Goal: Navigation & Orientation: Find specific page/section

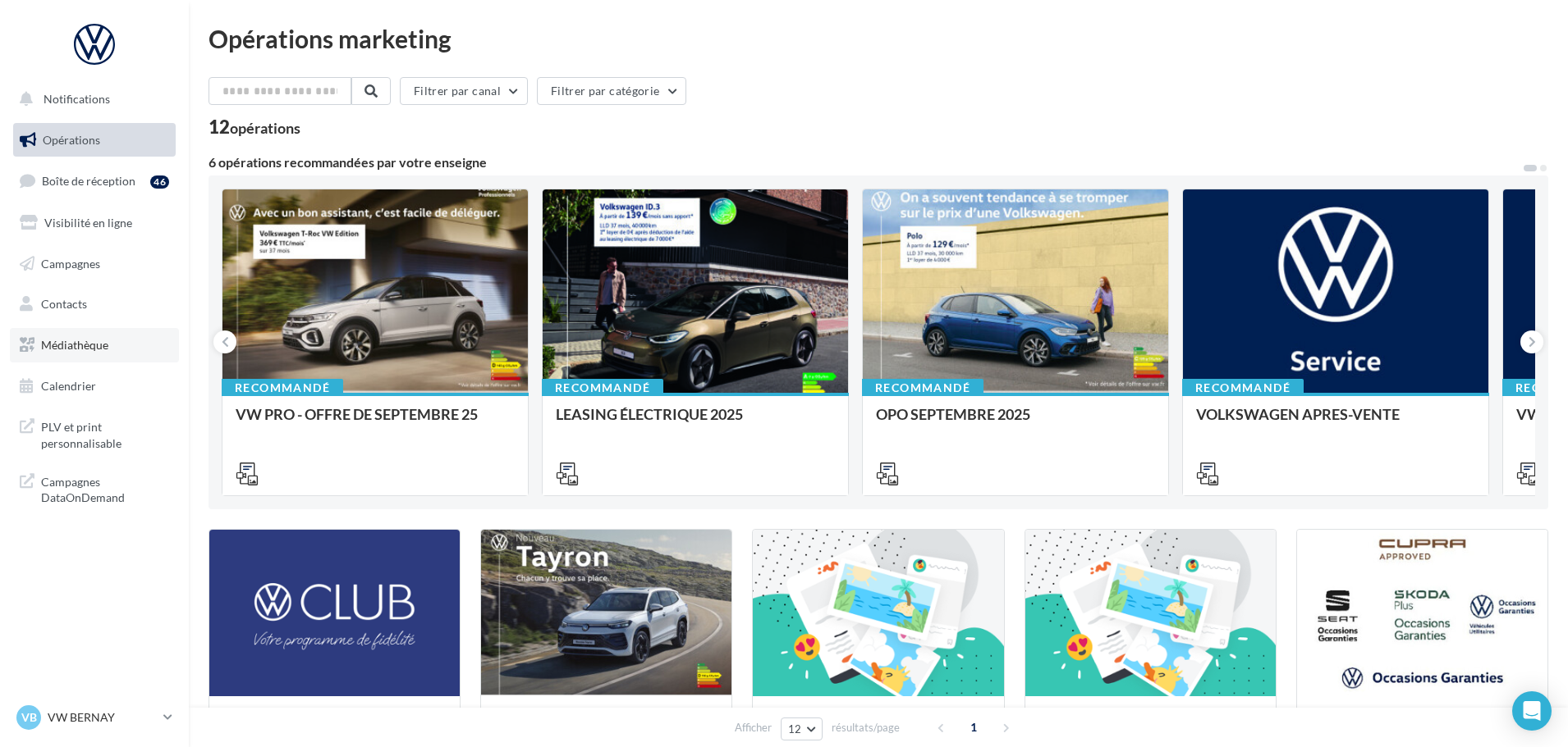
click at [134, 347] on link "Médiathèque" at bounding box center [94, 346] width 169 height 35
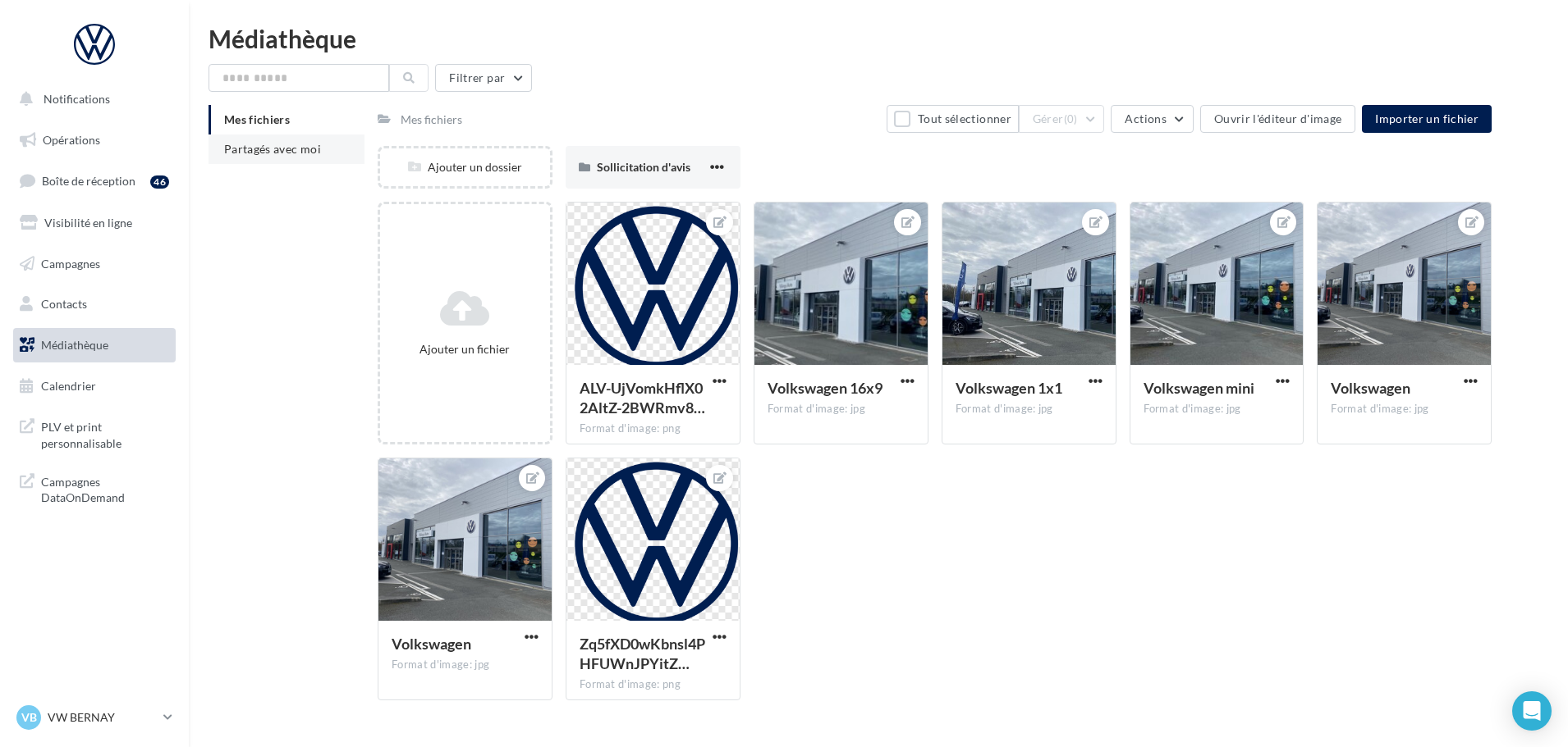
click at [299, 154] on span "Partagés avec moi" at bounding box center [273, 148] width 97 height 14
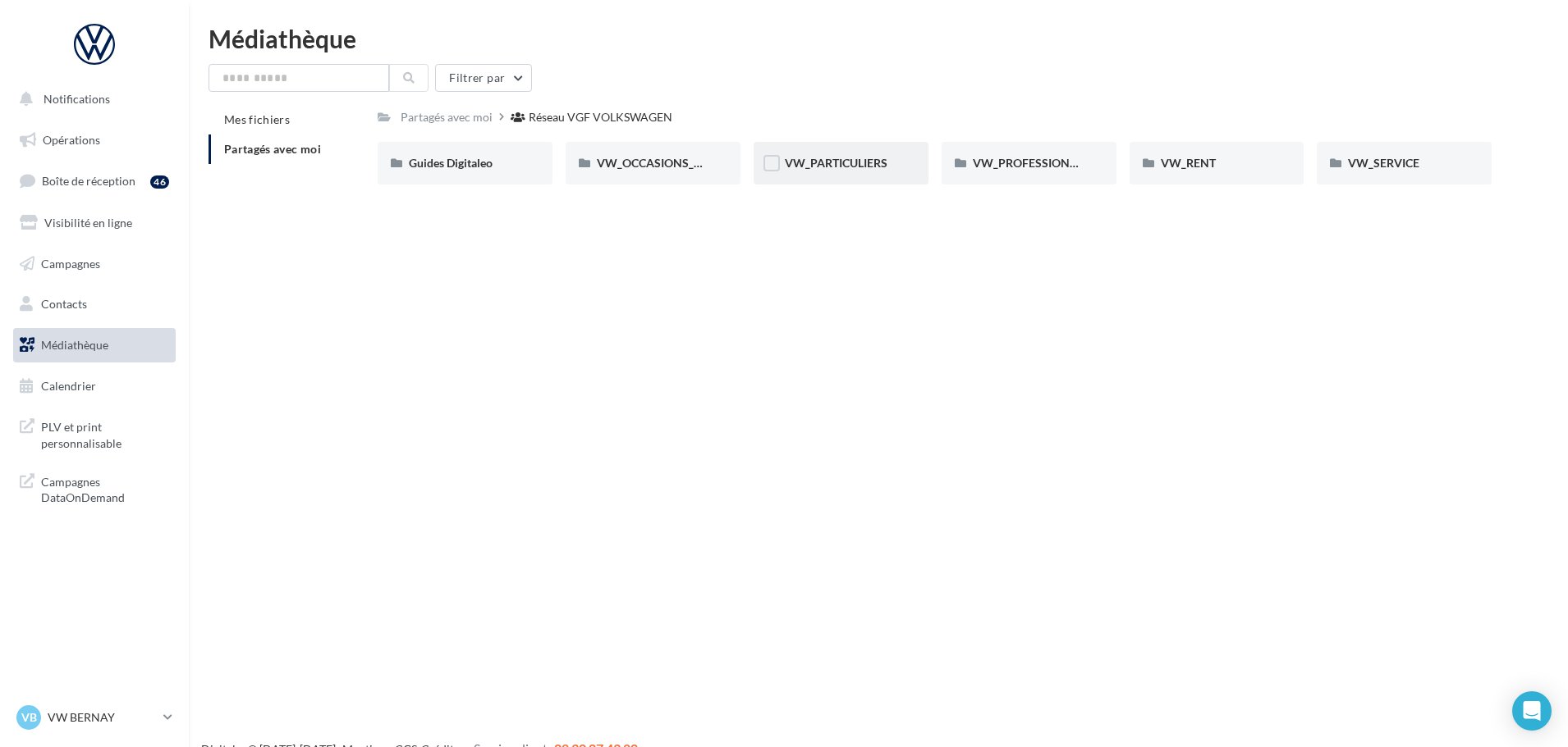
click at [802, 172] on div "VW_PARTICULIERS" at bounding box center [841, 163] width 175 height 43
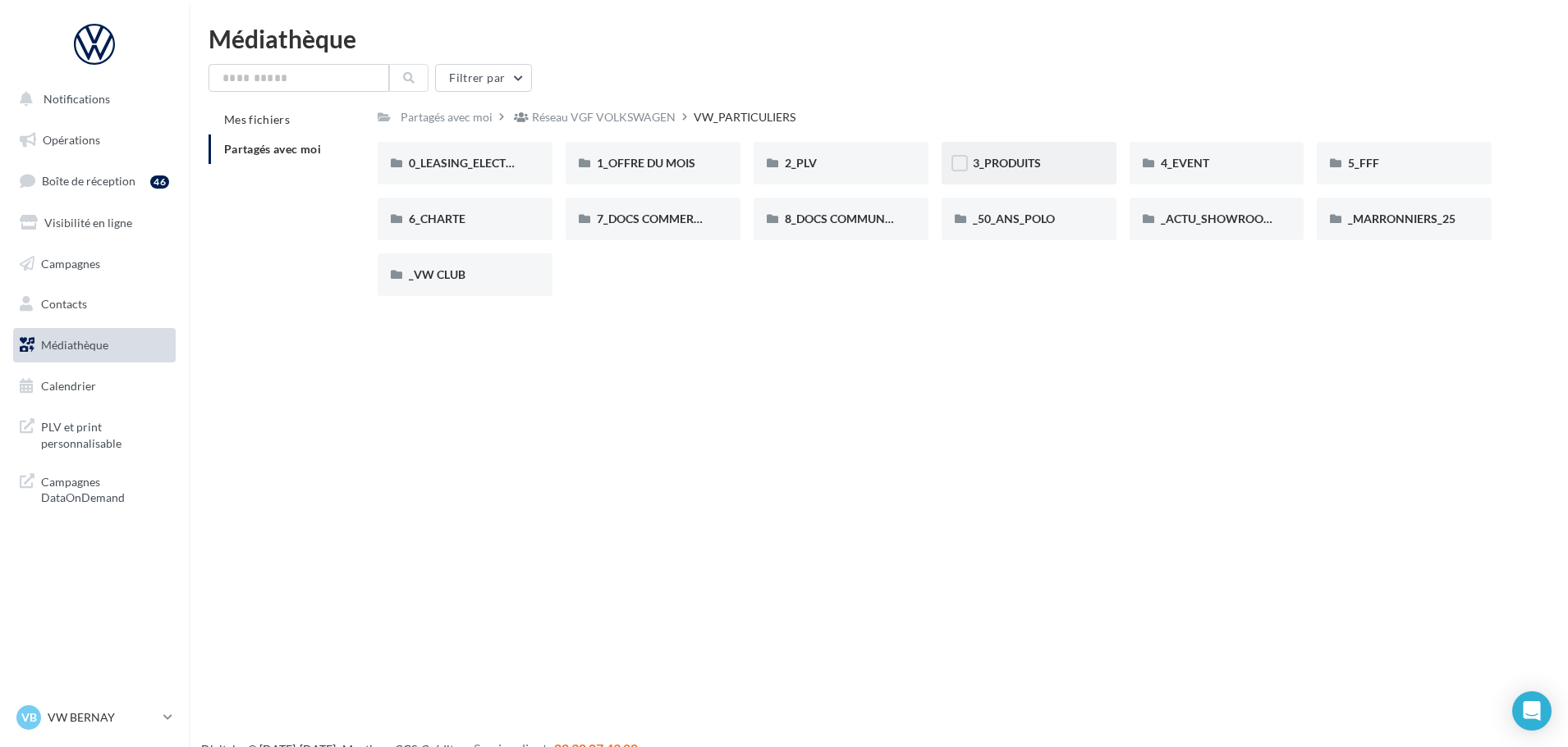
click at [1087, 166] on div "3_PRODUITS" at bounding box center [1028, 163] width 175 height 43
